Goal: Navigation & Orientation: Find specific page/section

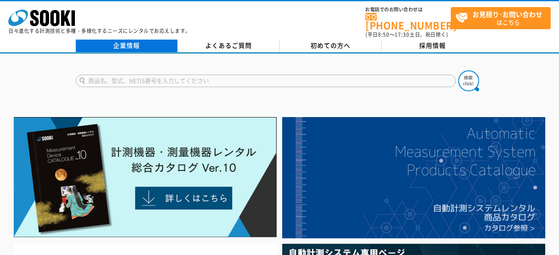
click at [127, 43] on link "企業情報" at bounding box center [127, 46] width 102 height 12
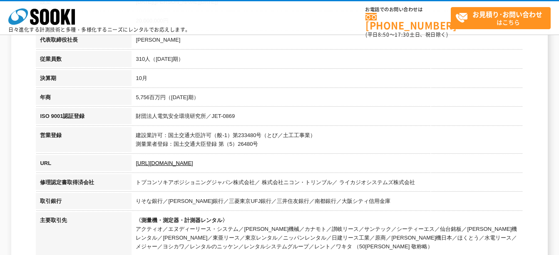
scroll to position [42, 0]
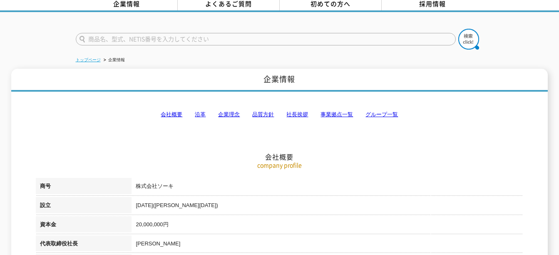
click at [86, 57] on link "トップページ" at bounding box center [88, 59] width 25 height 5
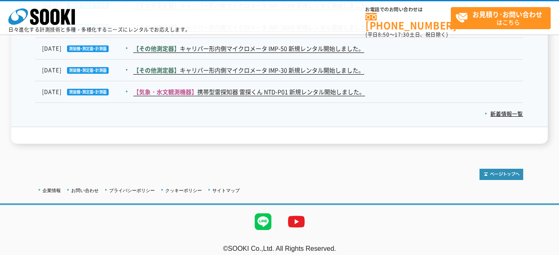
scroll to position [1489, 0]
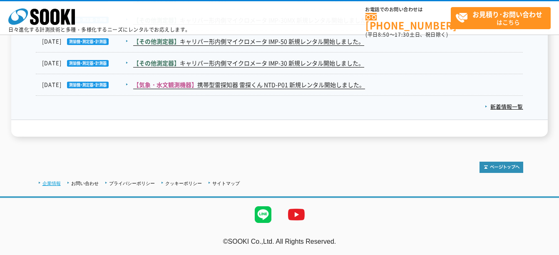
click at [46, 182] on link "企業情報" at bounding box center [51, 183] width 18 height 5
